Goal: Contribute content

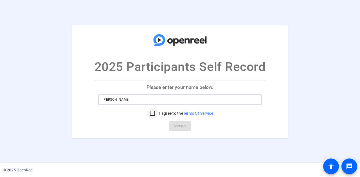
type input "[PERSON_NAME]"
click at [152, 114] on input "I agree to the Terms Of Service" at bounding box center [152, 113] width 11 height 11
checkbox input "true"
click at [180, 127] on span "Continue" at bounding box center [180, 126] width 12 height 8
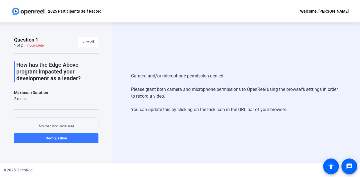
click at [134, 139] on div "Camera and/or microphone permission denied. Please grant both camera and microp…" at bounding box center [235, 92] width 247 height 141
drag, startPoint x: 48, startPoint y: 63, endPoint x: 85, endPoint y: 78, distance: 40.0
click at [85, 78] on p "How has the Edge Above program impacted your development as a leader?" at bounding box center [57, 72] width 82 height 20
click at [16, 63] on div "How has the Edge Above program impacted your development as a leader?" at bounding box center [56, 72] width 84 height 20
drag, startPoint x: 17, startPoint y: 64, endPoint x: 87, endPoint y: 76, distance: 70.7
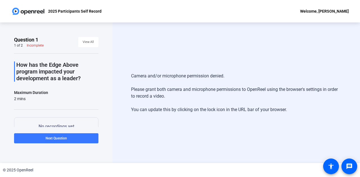
click at [87, 76] on p "How has the Edge Above program impacted your development as a leader?" at bounding box center [57, 72] width 82 height 20
copy p "How has the Edge Above program impacted your development as a leader?"
